Goal: Task Accomplishment & Management: Manage account settings

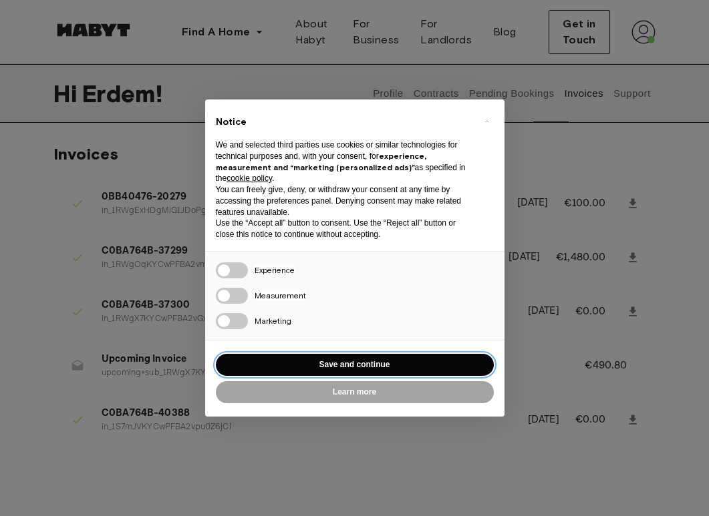
click at [377, 363] on button "Save and continue" at bounding box center [355, 365] width 278 height 22
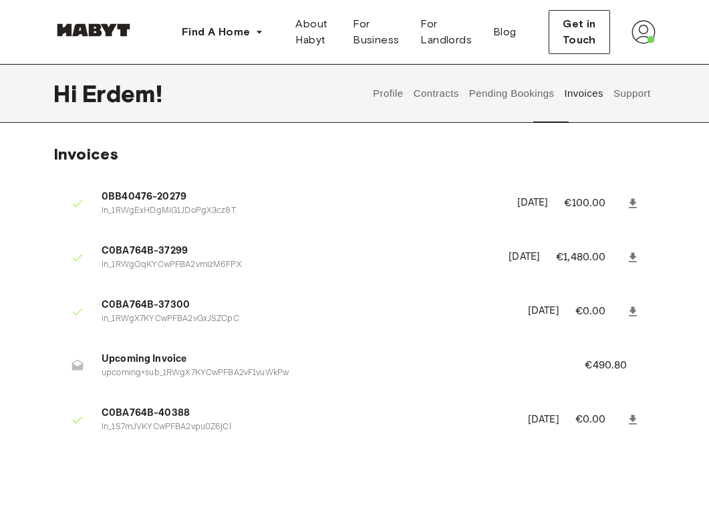
click at [405, 94] on button "Profile" at bounding box center [388, 93] width 34 height 59
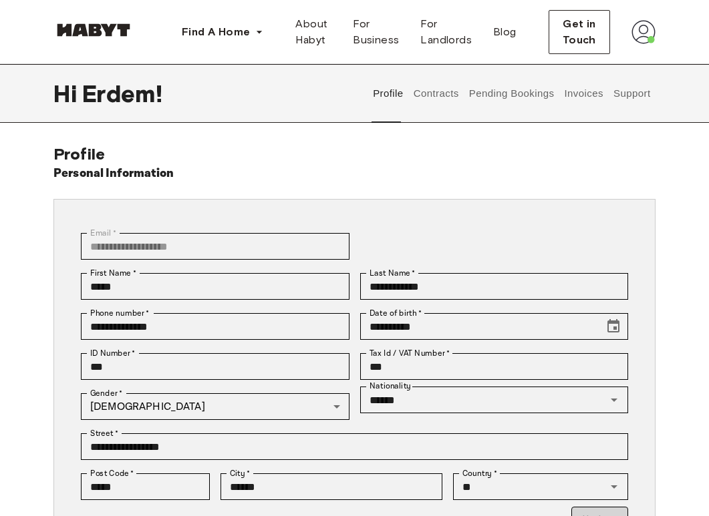
click at [460, 95] on button "Contracts" at bounding box center [436, 93] width 49 height 59
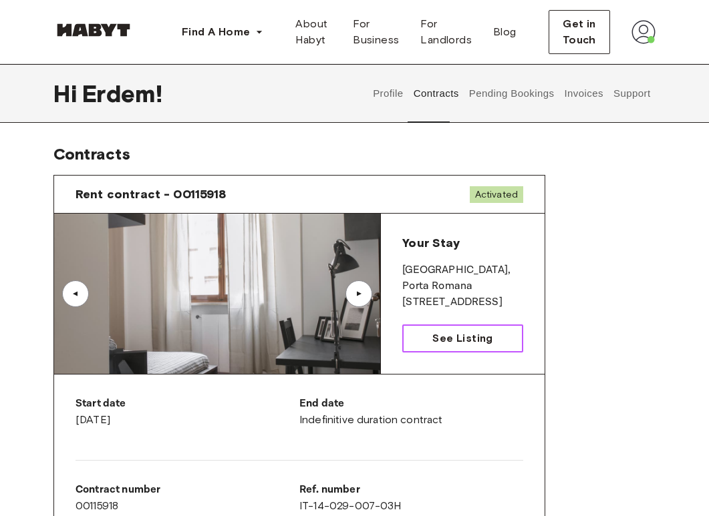
click at [446, 332] on span "See Listing" at bounding box center [462, 339] width 60 height 16
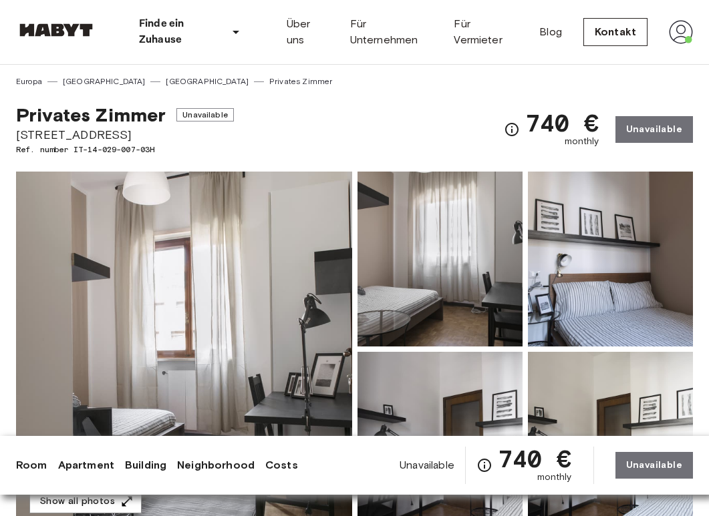
click at [249, 289] on img at bounding box center [184, 349] width 336 height 355
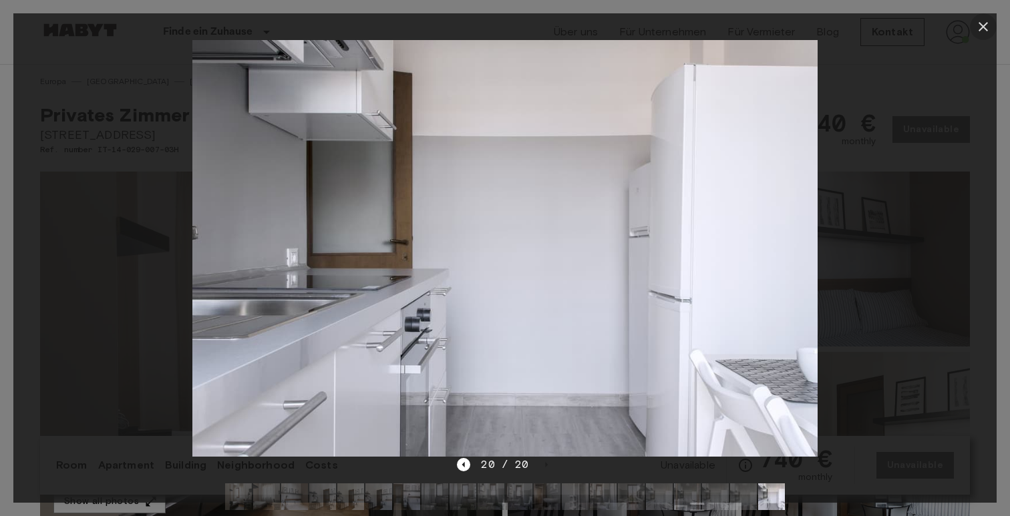
click at [708, 34] on icon "button" at bounding box center [983, 27] width 16 height 16
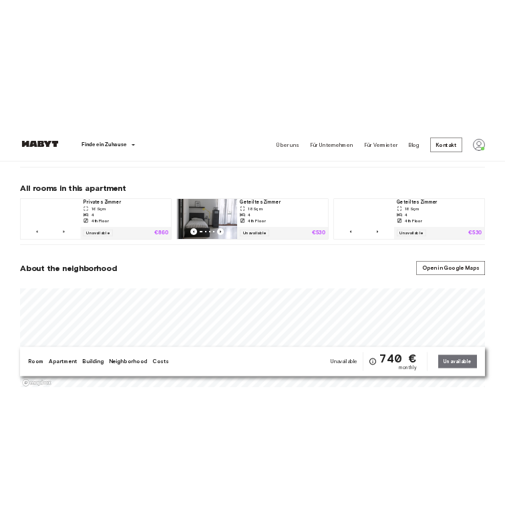
scroll to position [830, 0]
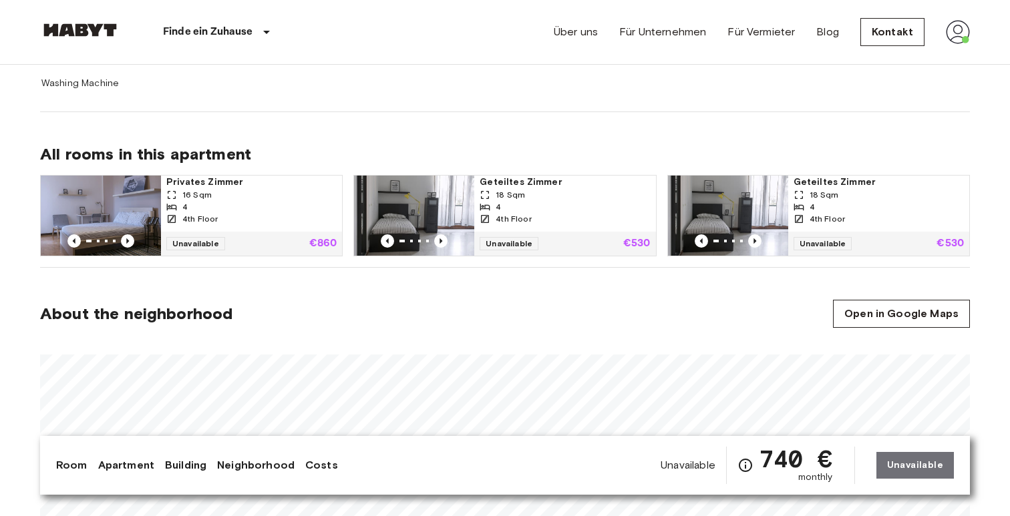
click at [456, 196] on img at bounding box center [414, 216] width 120 height 80
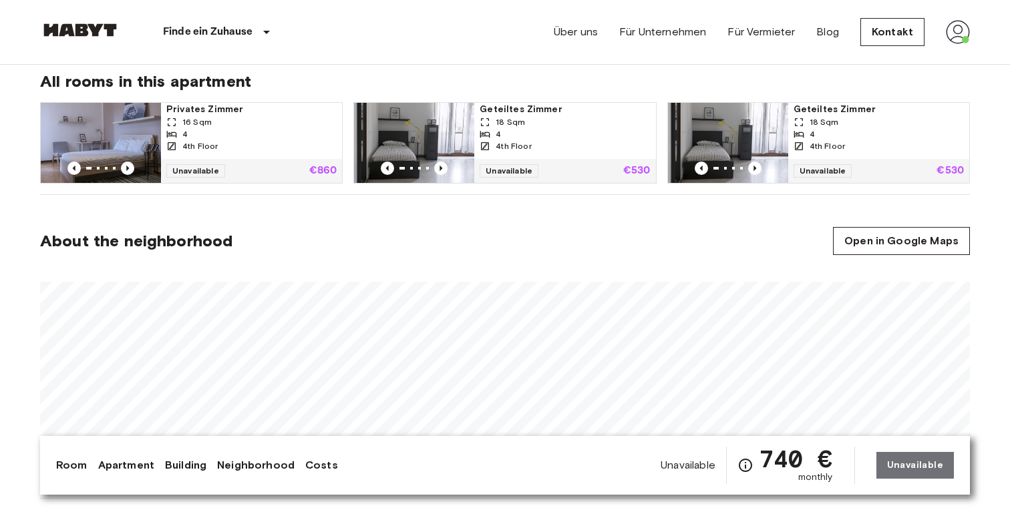
scroll to position [929, 0]
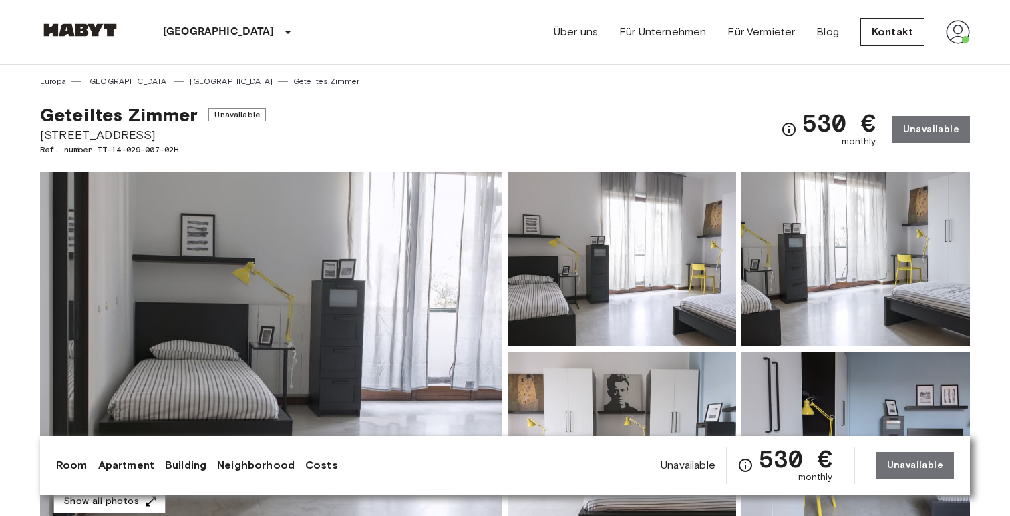
click at [604, 239] on img at bounding box center [622, 259] width 228 height 175
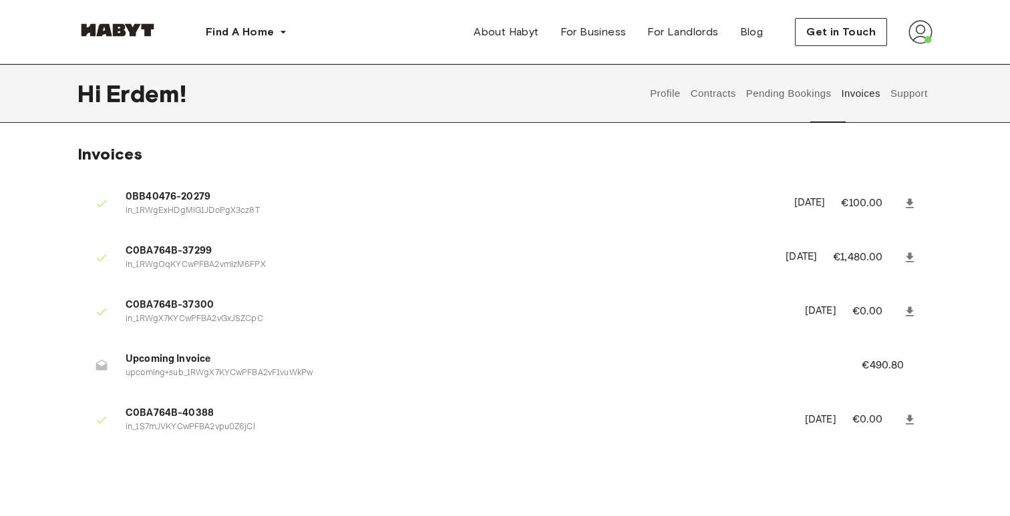
click at [736, 95] on button "Contracts" at bounding box center [713, 93] width 49 height 59
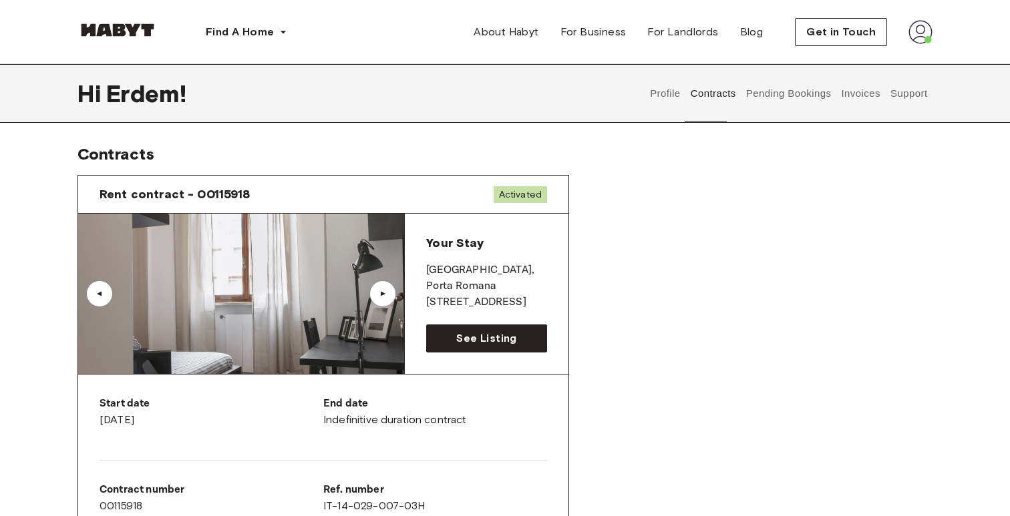
click at [683, 96] on button "Profile" at bounding box center [666, 93] width 34 height 59
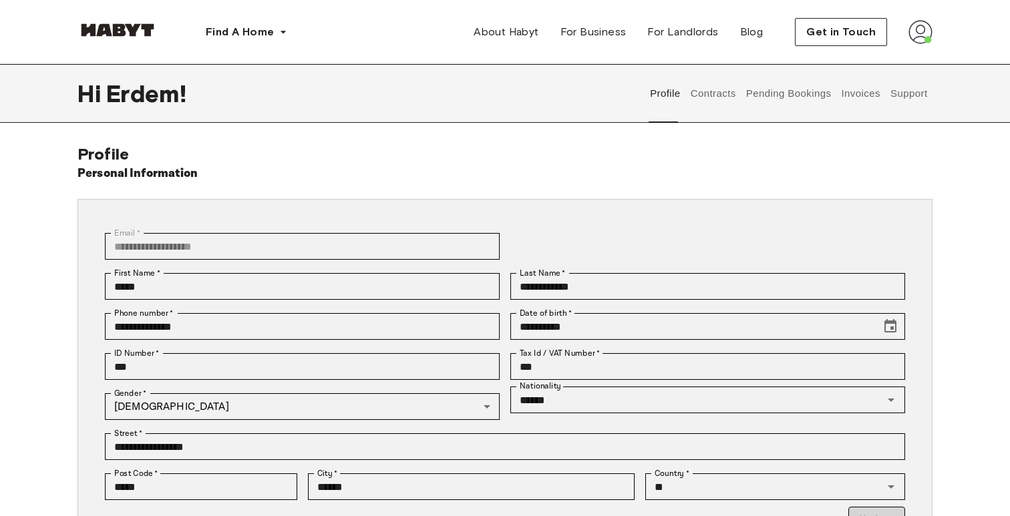
click at [738, 95] on button "Contracts" at bounding box center [713, 93] width 49 height 59
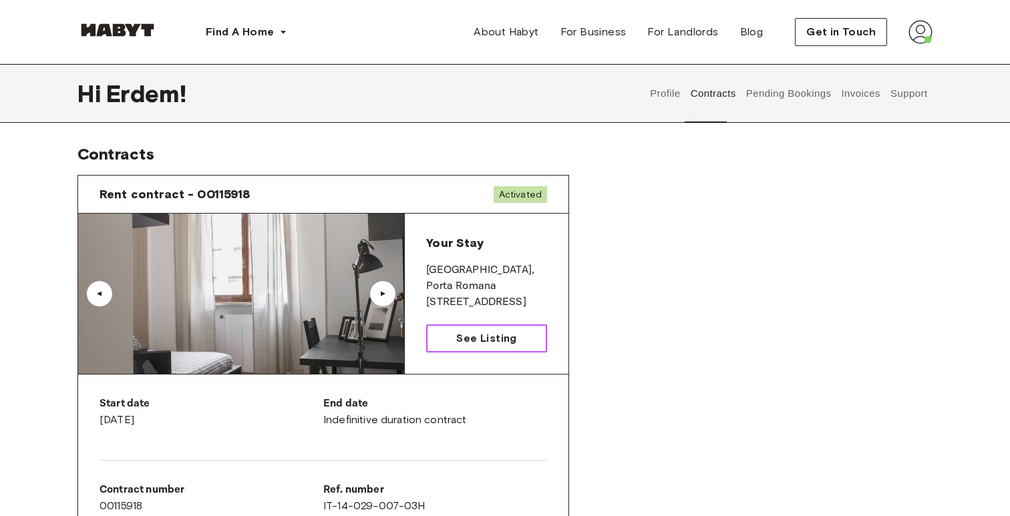
click at [497, 330] on link "See Listing" at bounding box center [486, 339] width 121 height 28
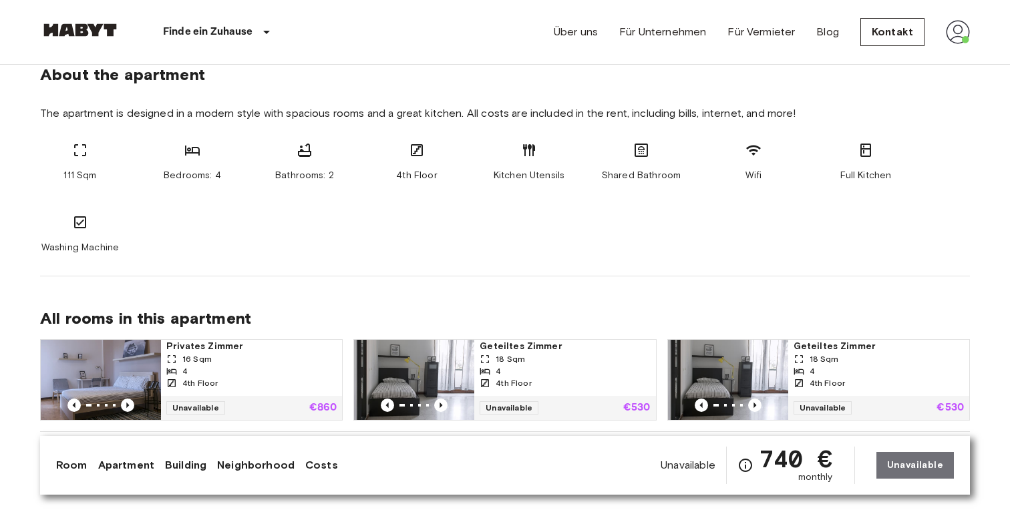
scroll to position [670, 0]
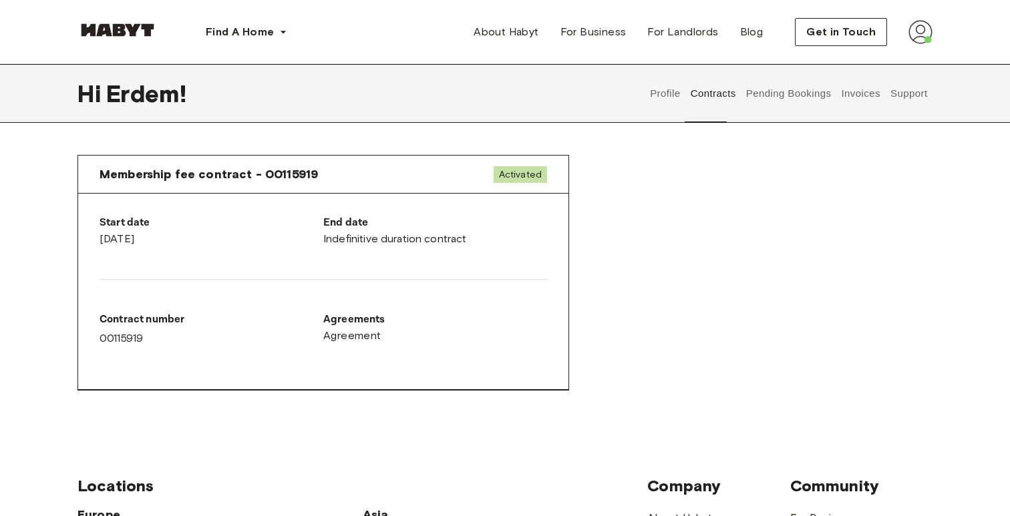
scroll to position [797, 0]
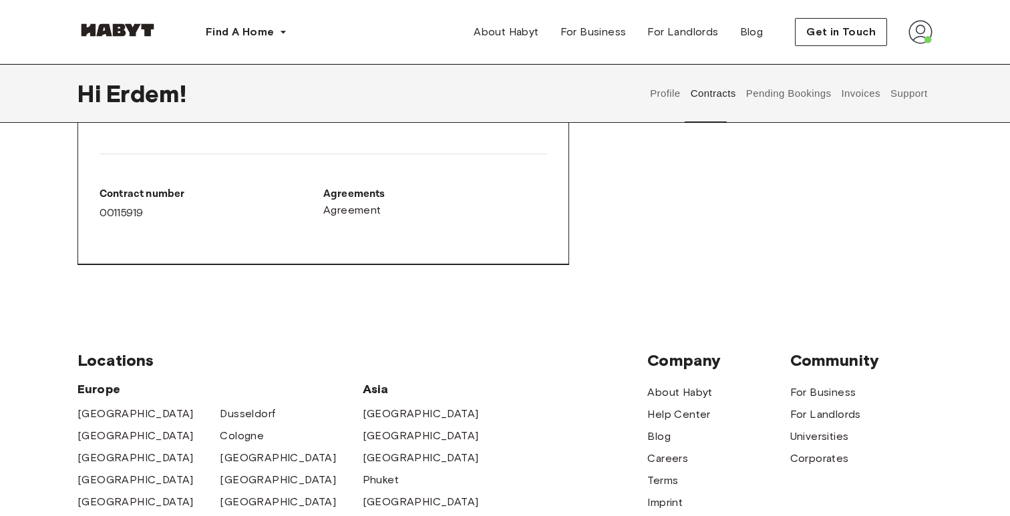
click at [870, 104] on button "Invoices" at bounding box center [861, 93] width 42 height 59
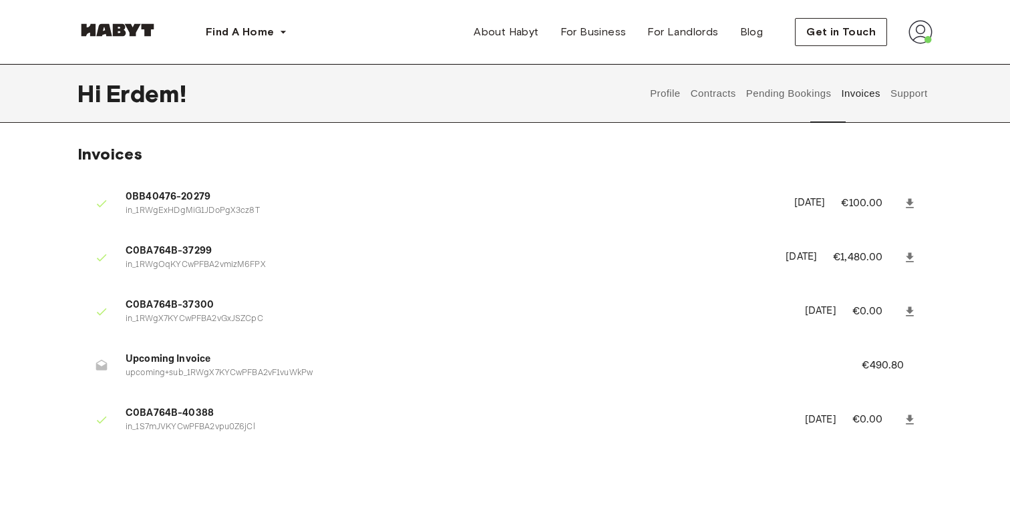
click at [100, 363] on icon at bounding box center [101, 365] width 13 height 13
click at [921, 98] on button "Support" at bounding box center [908, 93] width 41 height 59
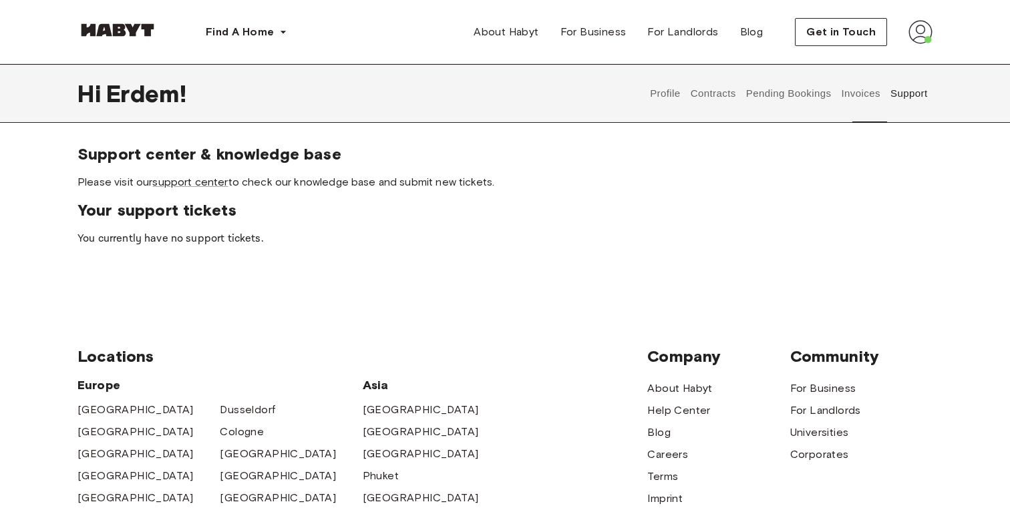
click at [806, 96] on button "Pending Bookings" at bounding box center [788, 93] width 89 height 59
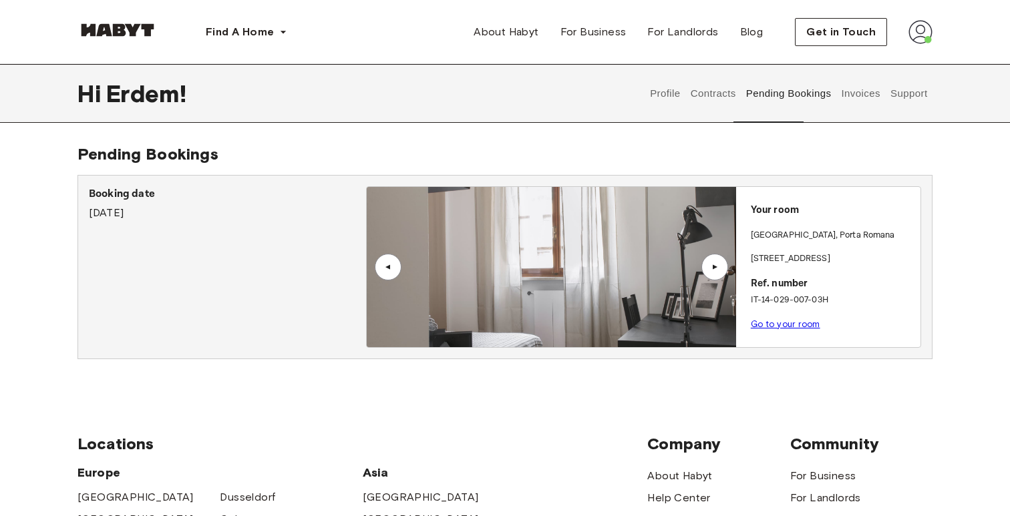
click at [738, 94] on button "Contracts" at bounding box center [713, 93] width 49 height 59
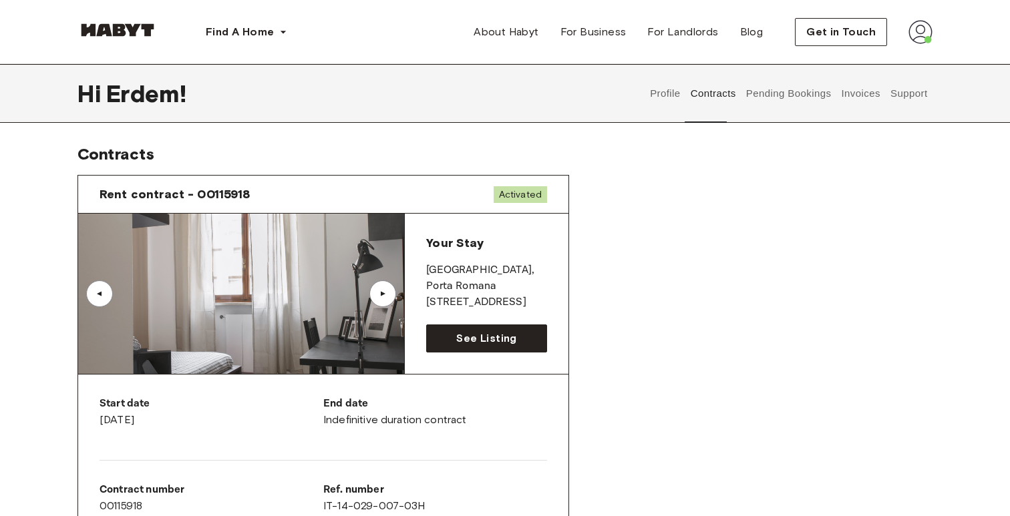
click at [683, 94] on button "Profile" at bounding box center [666, 93] width 34 height 59
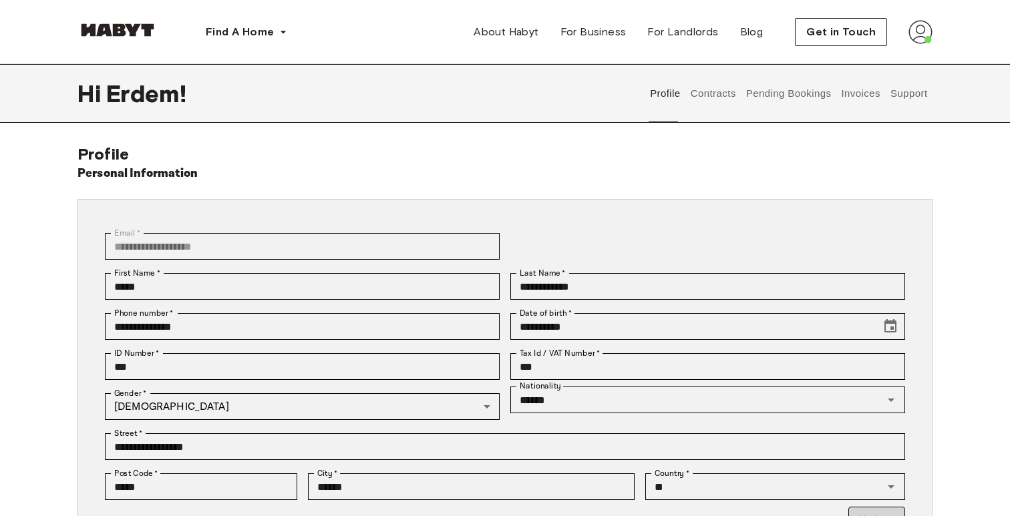
click at [799, 96] on button "Pending Bookings" at bounding box center [788, 93] width 89 height 59
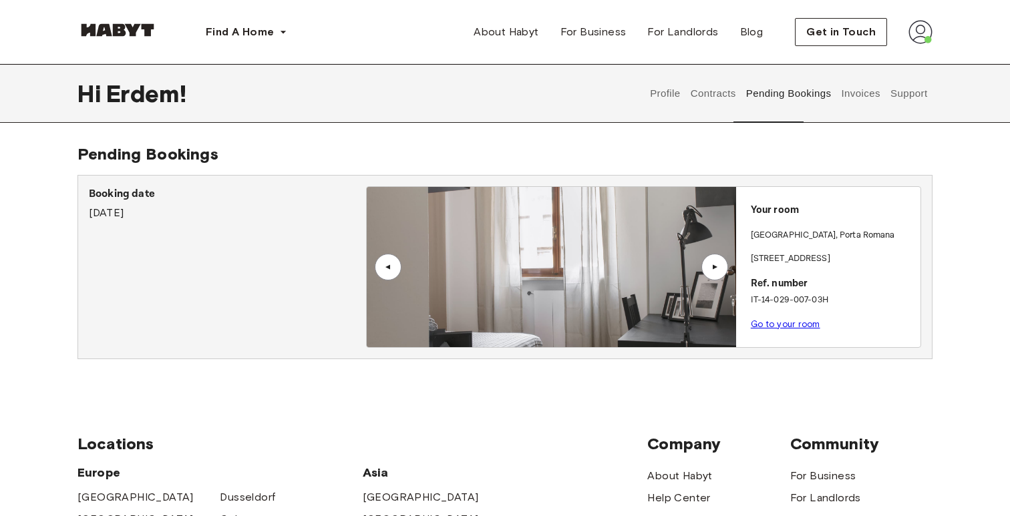
click at [738, 101] on button "Contracts" at bounding box center [713, 93] width 49 height 59
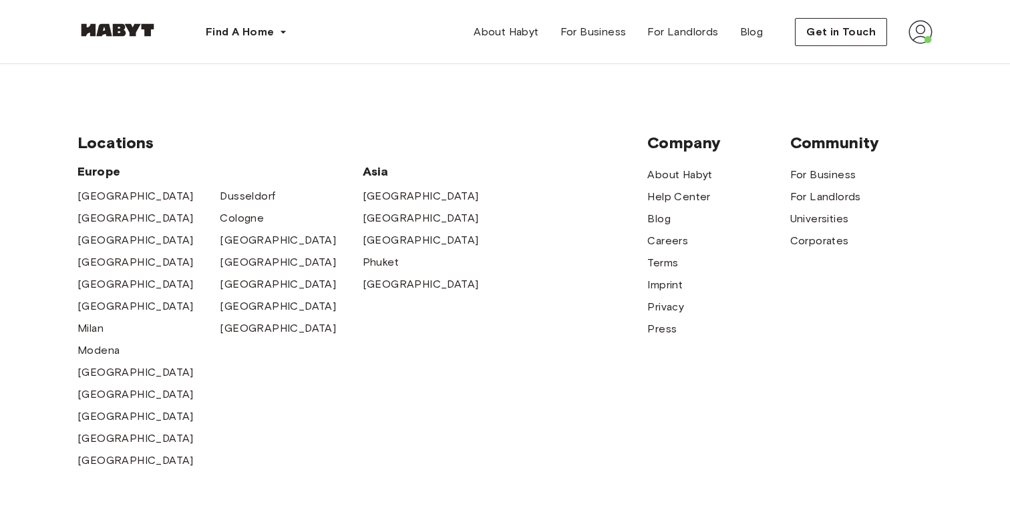
scroll to position [1020, 0]
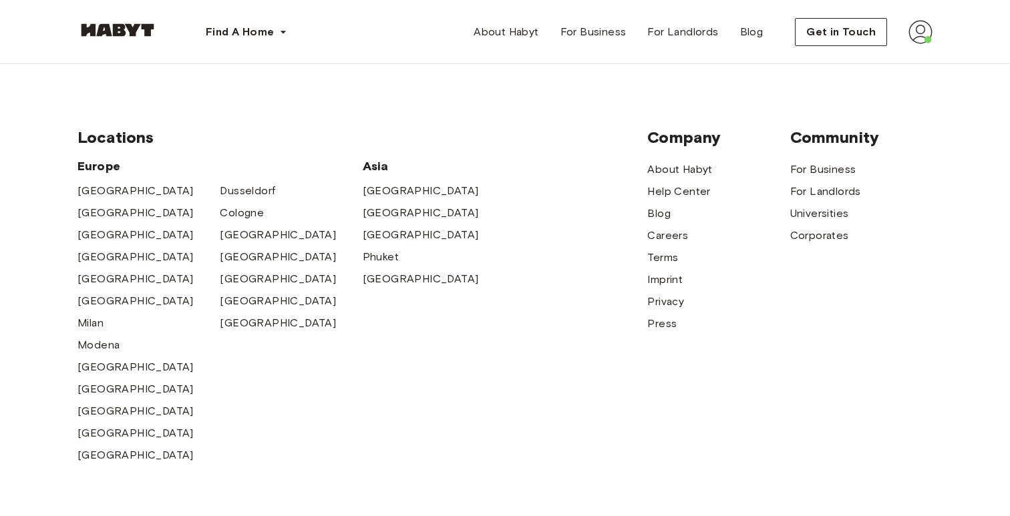
click at [919, 35] on img at bounding box center [921, 32] width 24 height 24
click at [868, 61] on span "Profile" at bounding box center [879, 63] width 33 height 16
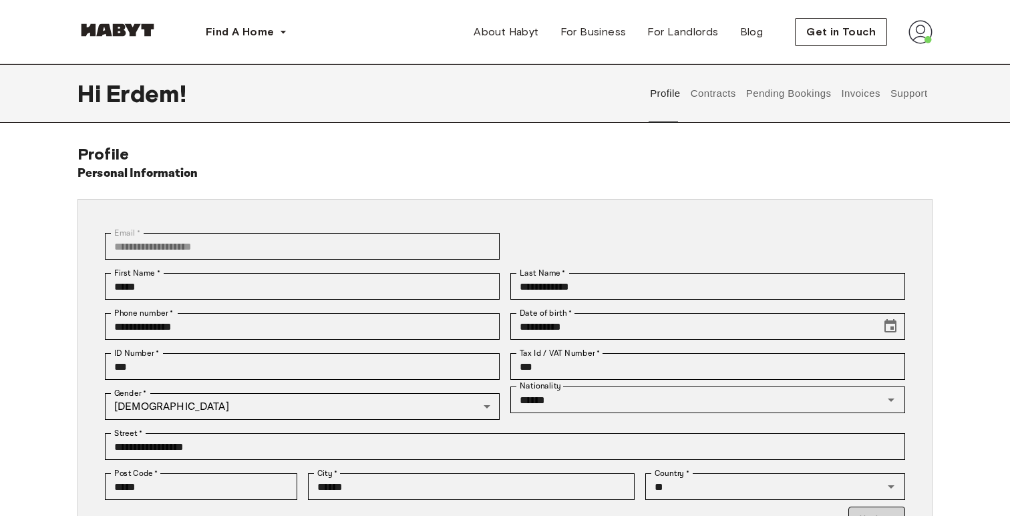
click at [787, 94] on button "Pending Bookings" at bounding box center [788, 93] width 89 height 59
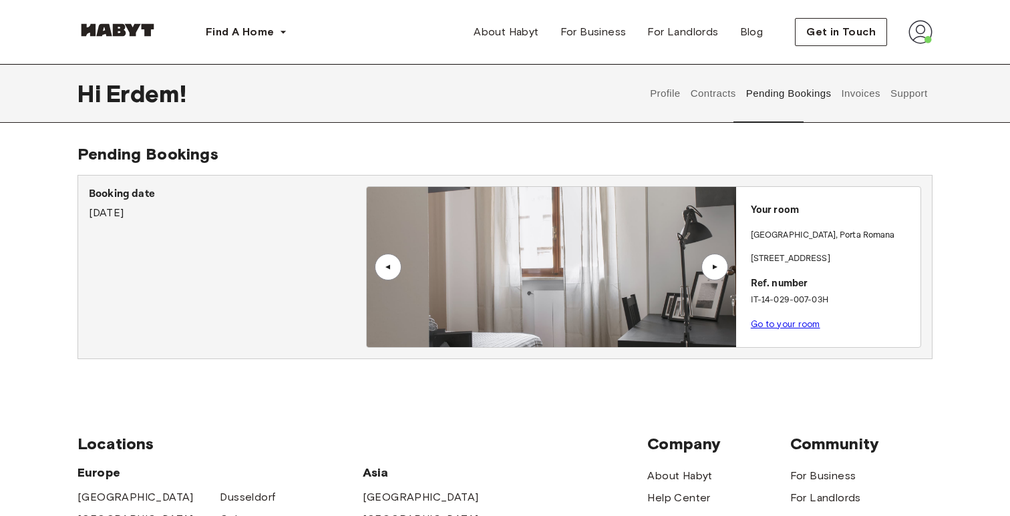
click at [867, 94] on button "Invoices" at bounding box center [861, 93] width 42 height 59
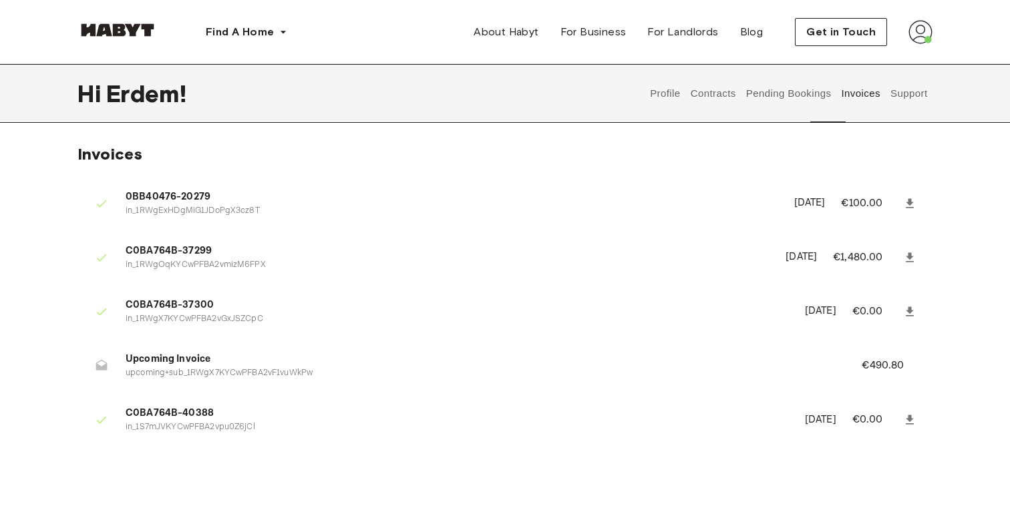
click at [876, 369] on p "€490.80" at bounding box center [892, 366] width 60 height 16
click at [915, 96] on button "Support" at bounding box center [908, 93] width 41 height 59
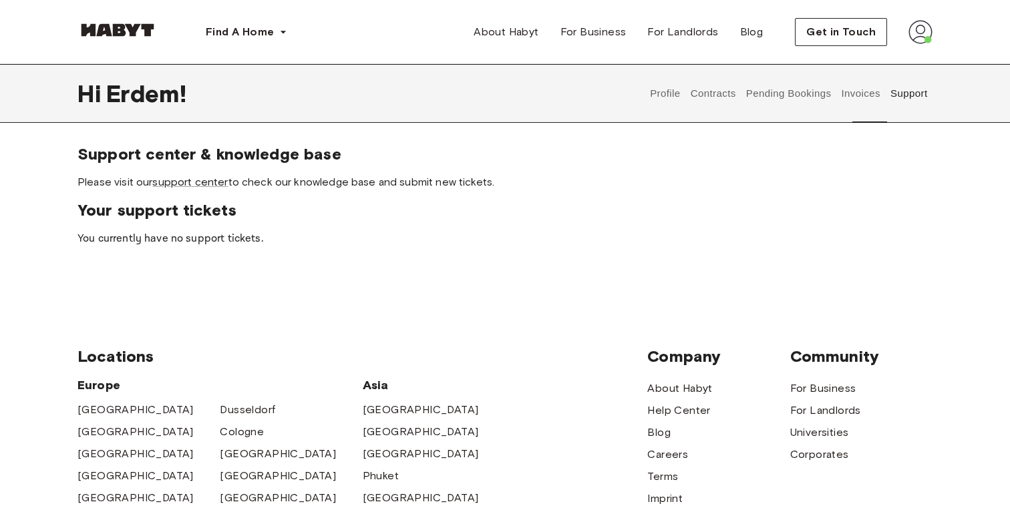
click at [822, 91] on button "Pending Bookings" at bounding box center [788, 93] width 89 height 59
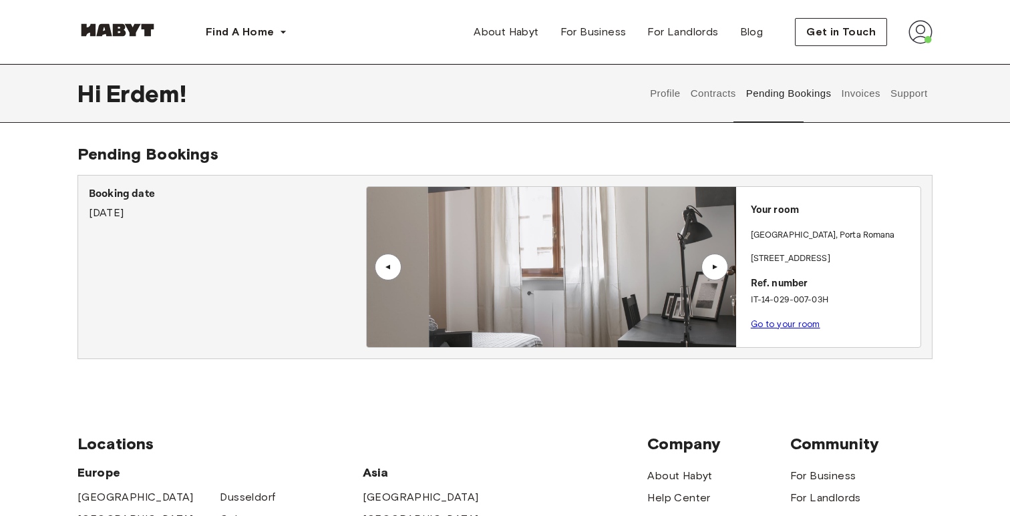
click at [738, 92] on button "Contracts" at bounding box center [713, 93] width 49 height 59
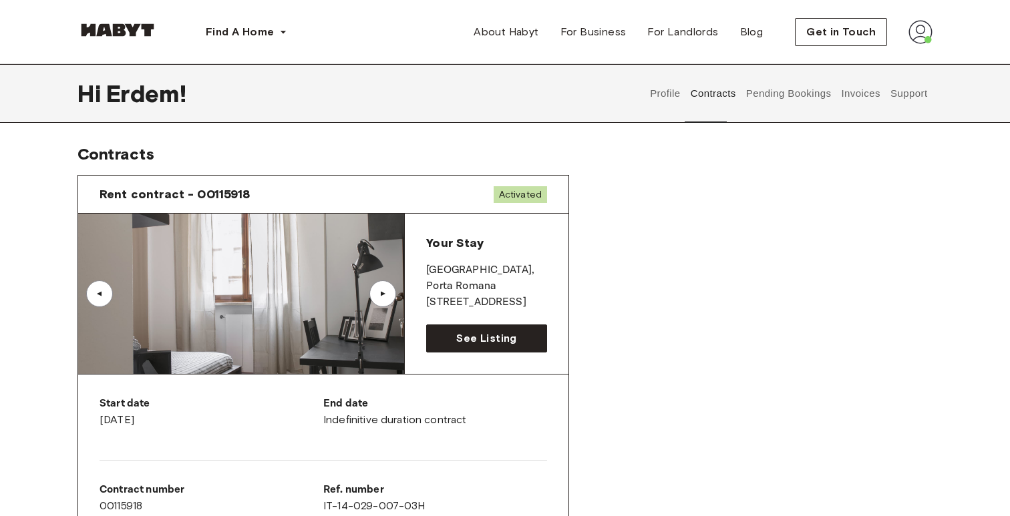
click at [683, 86] on button "Profile" at bounding box center [666, 93] width 34 height 59
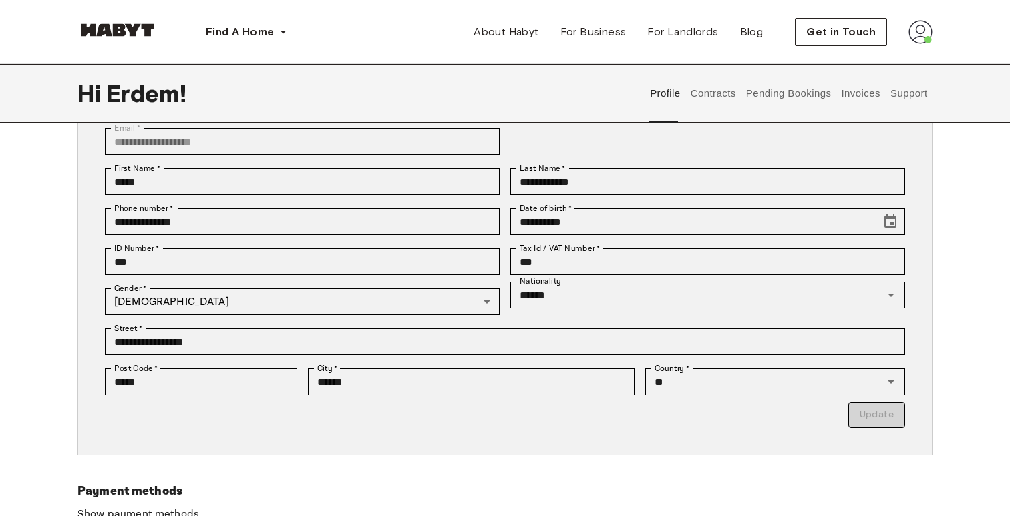
scroll to position [75, 0]
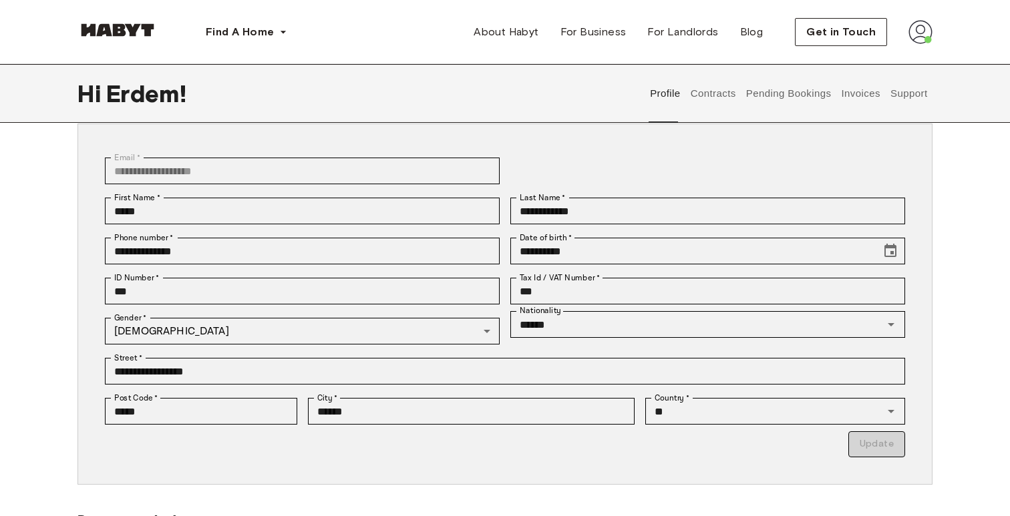
click at [738, 96] on button "Contracts" at bounding box center [713, 93] width 49 height 59
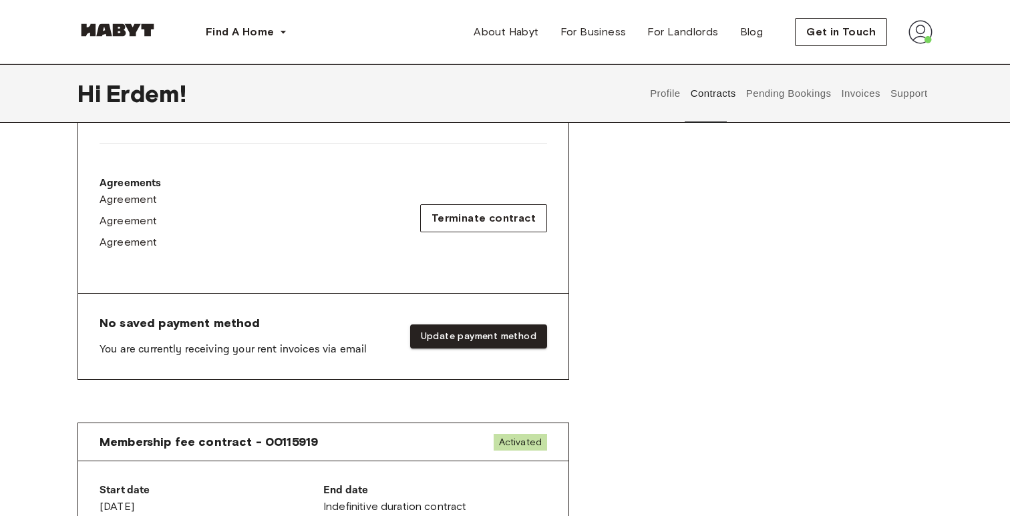
scroll to position [456, 0]
